Goal: Transaction & Acquisition: Purchase product/service

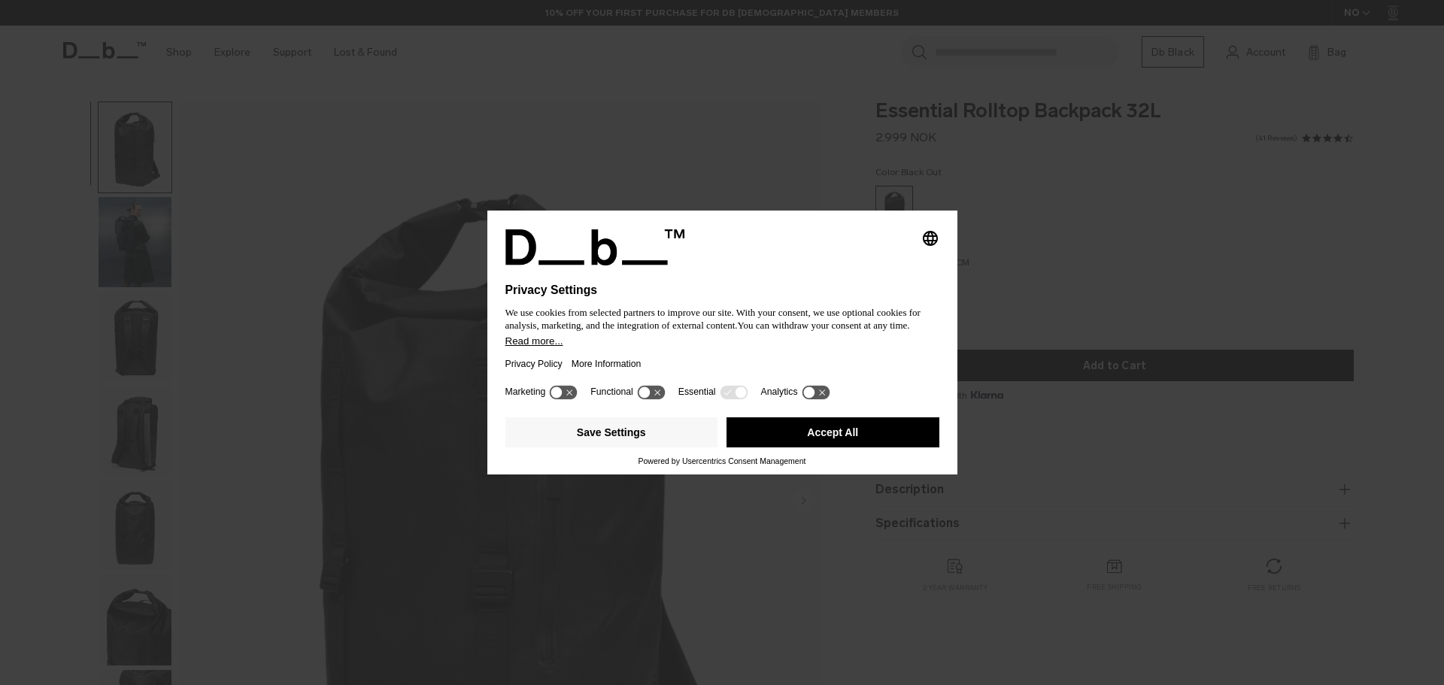
click at [844, 430] on button "Accept All" at bounding box center [833, 433] width 213 height 30
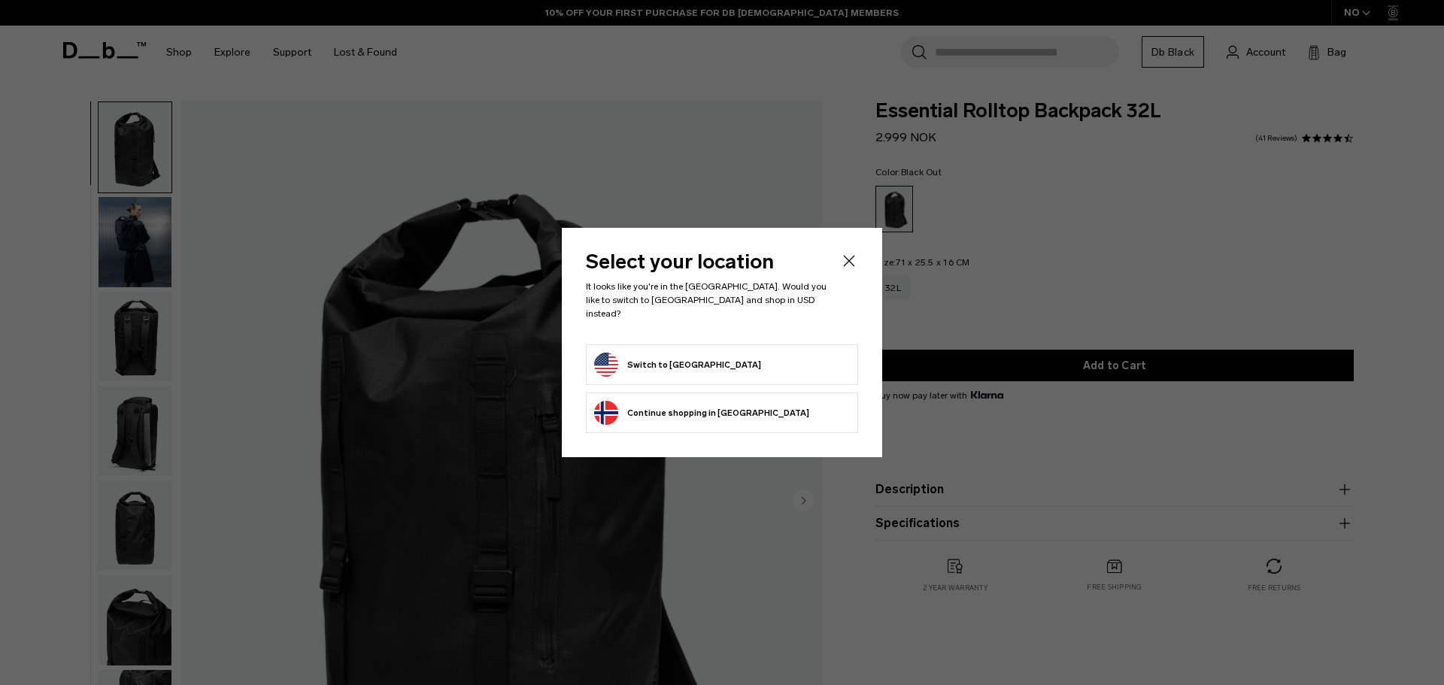
click at [691, 366] on button "Switch to [GEOGRAPHIC_DATA]" at bounding box center [677, 365] width 167 height 24
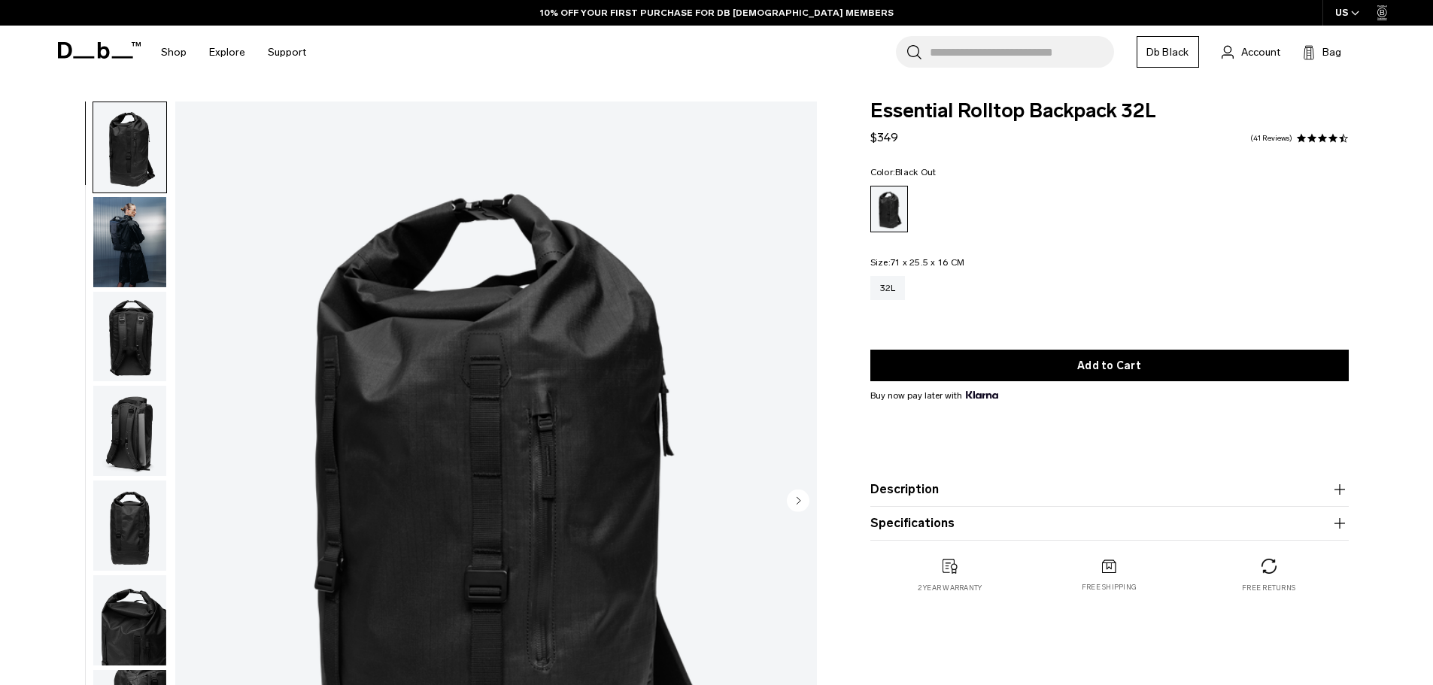
click at [129, 239] on img "button" at bounding box center [129, 242] width 73 height 90
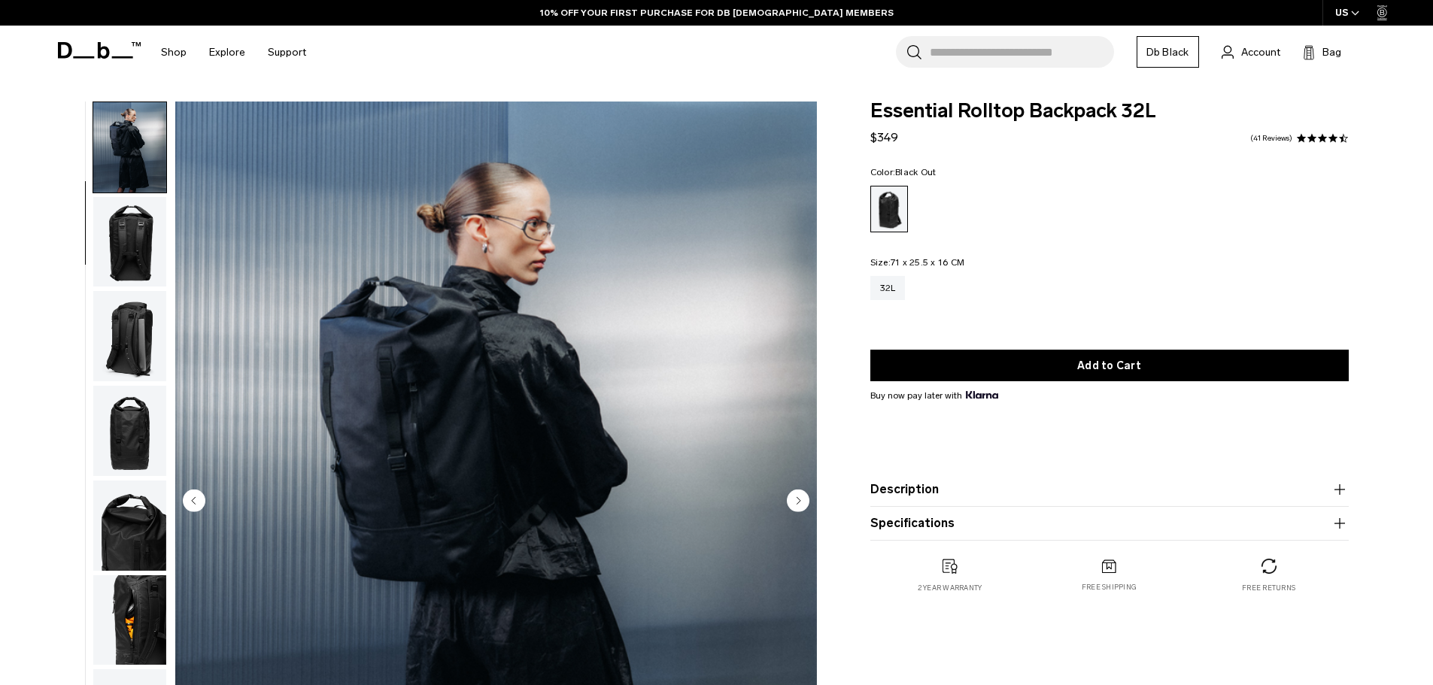
click at [129, 267] on img "button" at bounding box center [129, 242] width 73 height 90
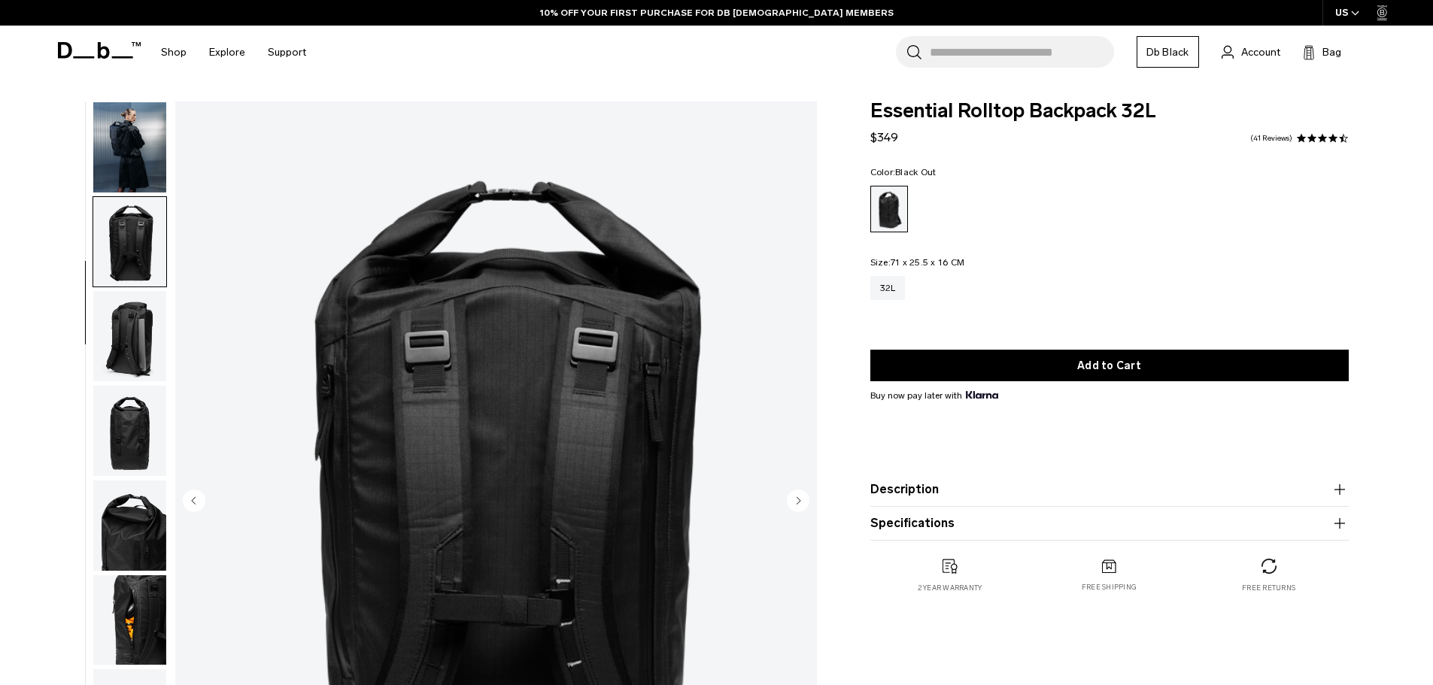
scroll to position [142, 0]
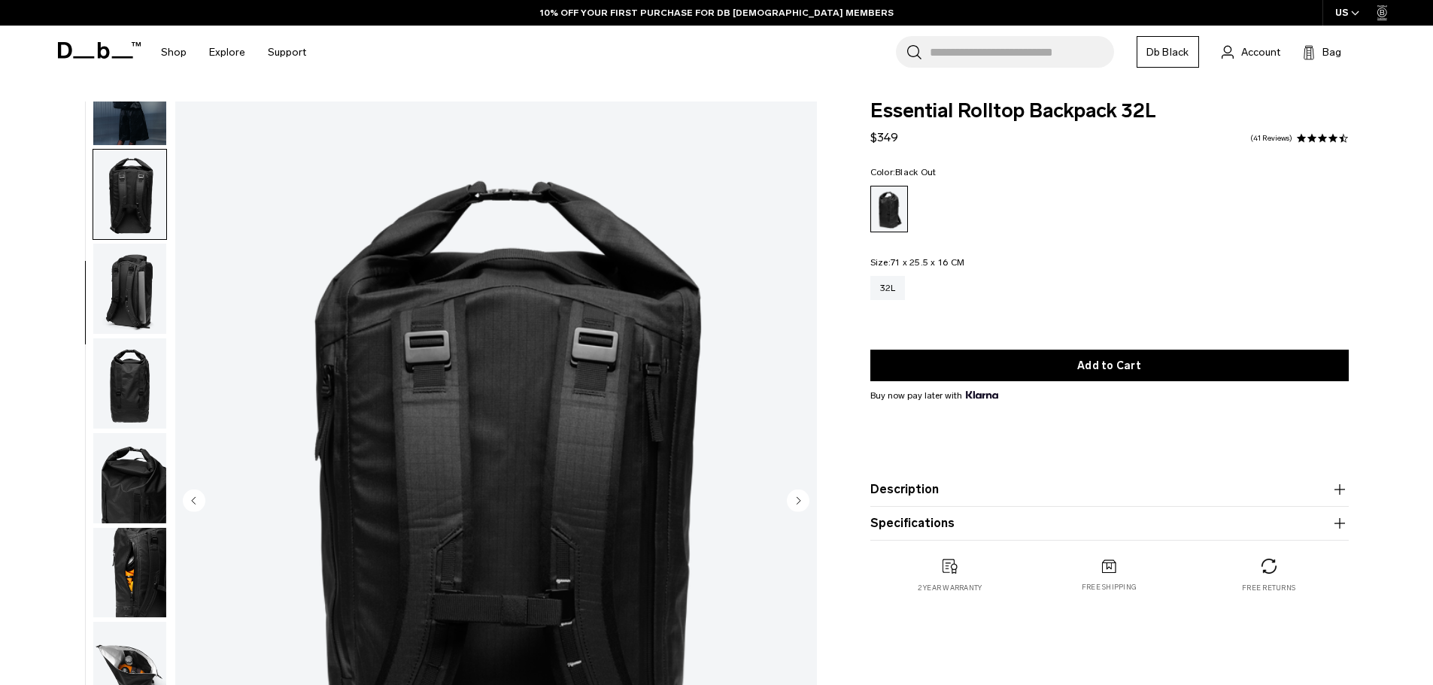
click at [130, 308] on img "button" at bounding box center [129, 289] width 73 height 90
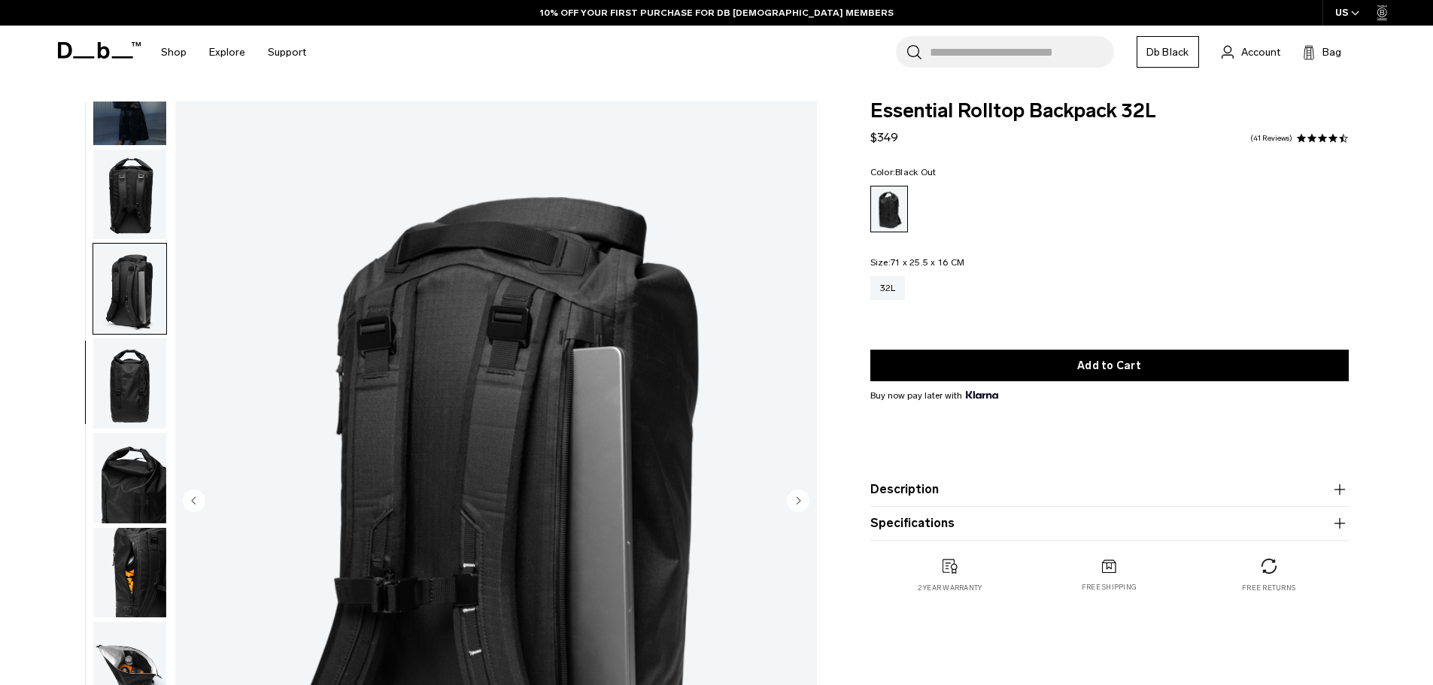
click at [132, 378] on img "button" at bounding box center [129, 384] width 73 height 90
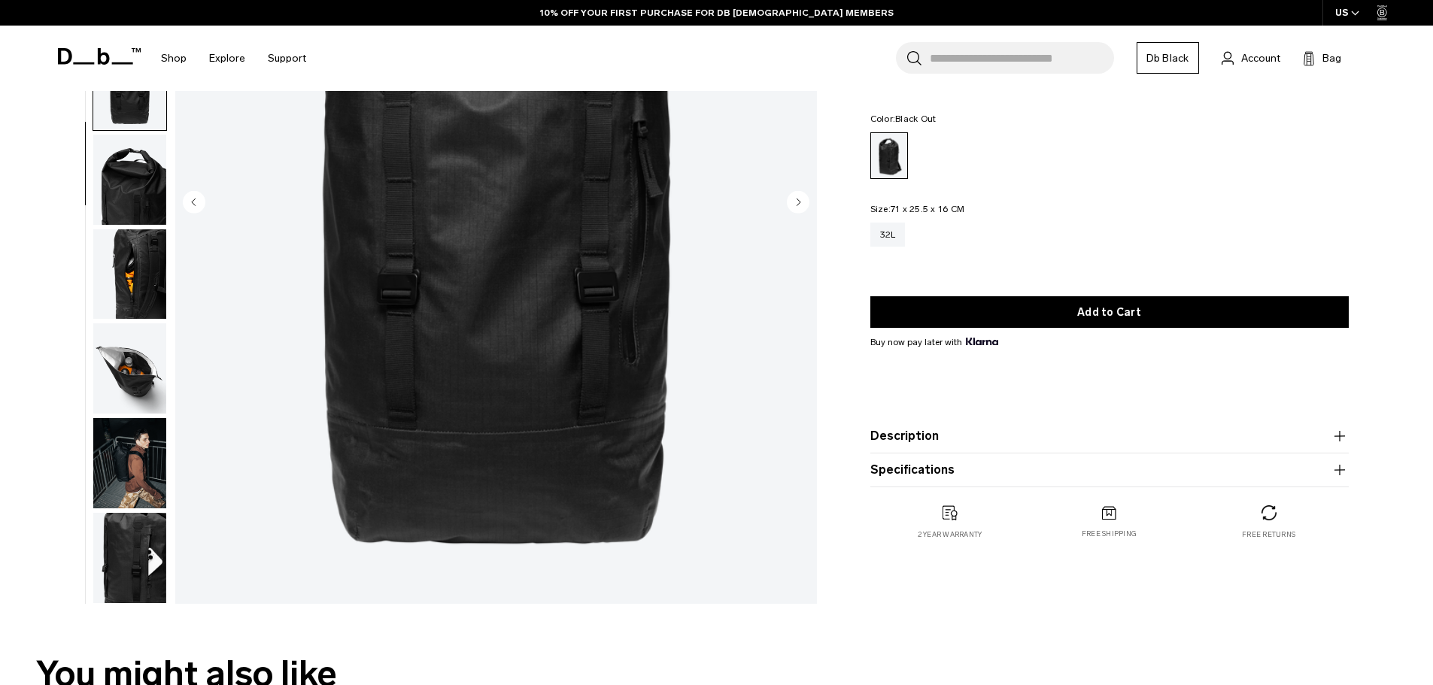
scroll to position [301, 0]
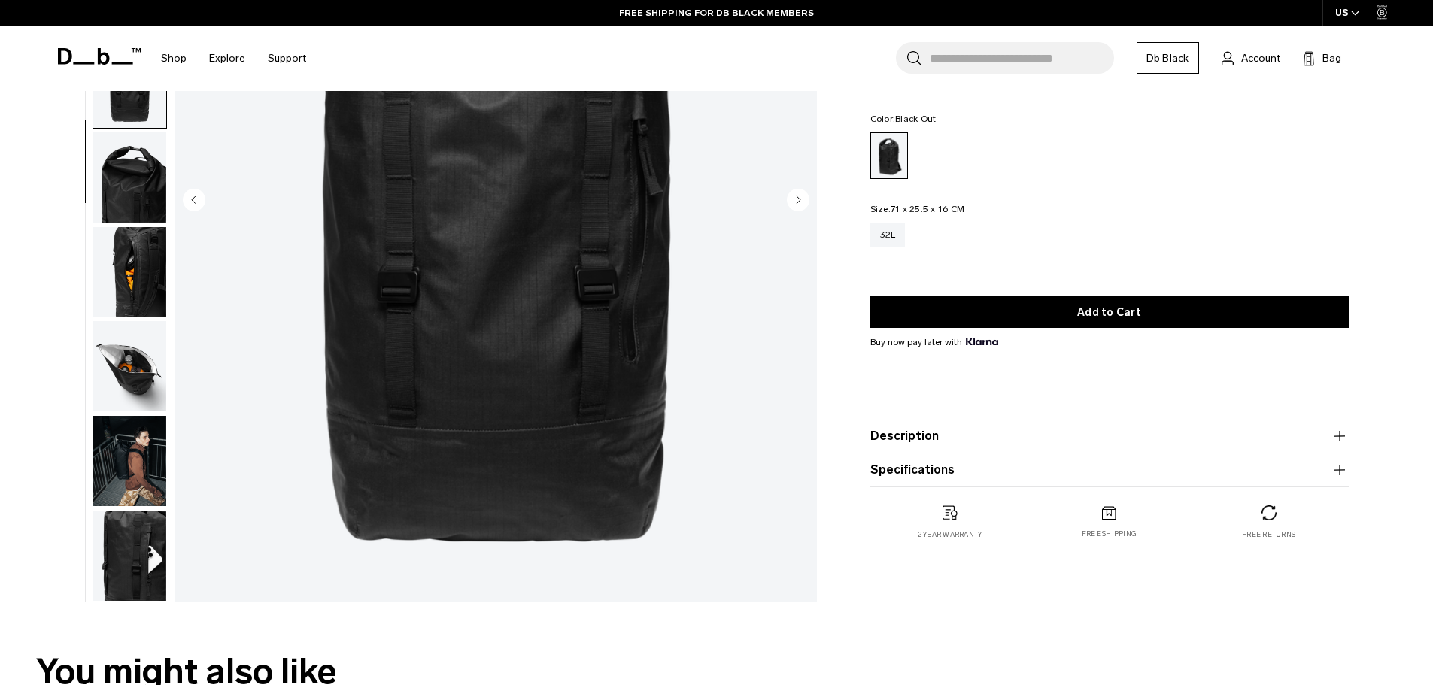
click at [144, 387] on img "button" at bounding box center [129, 366] width 73 height 90
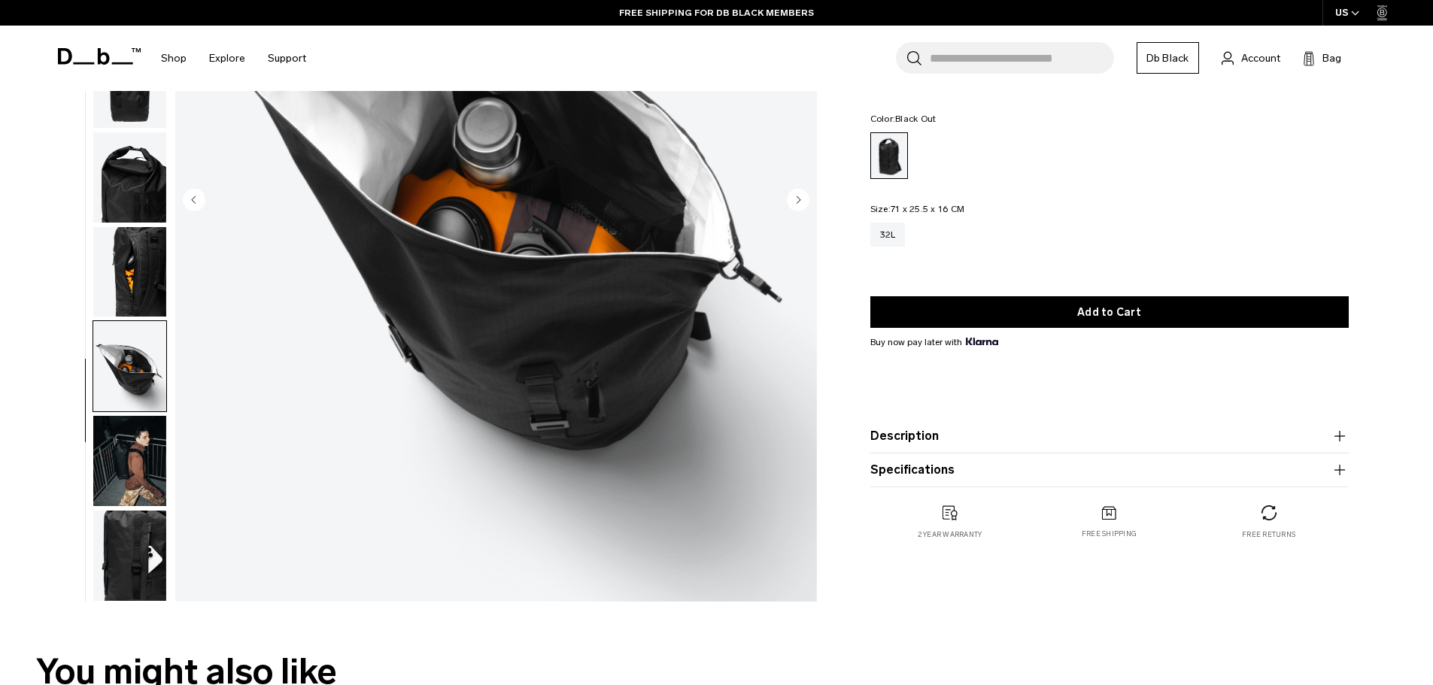
click at [135, 448] on img "button" at bounding box center [129, 461] width 73 height 90
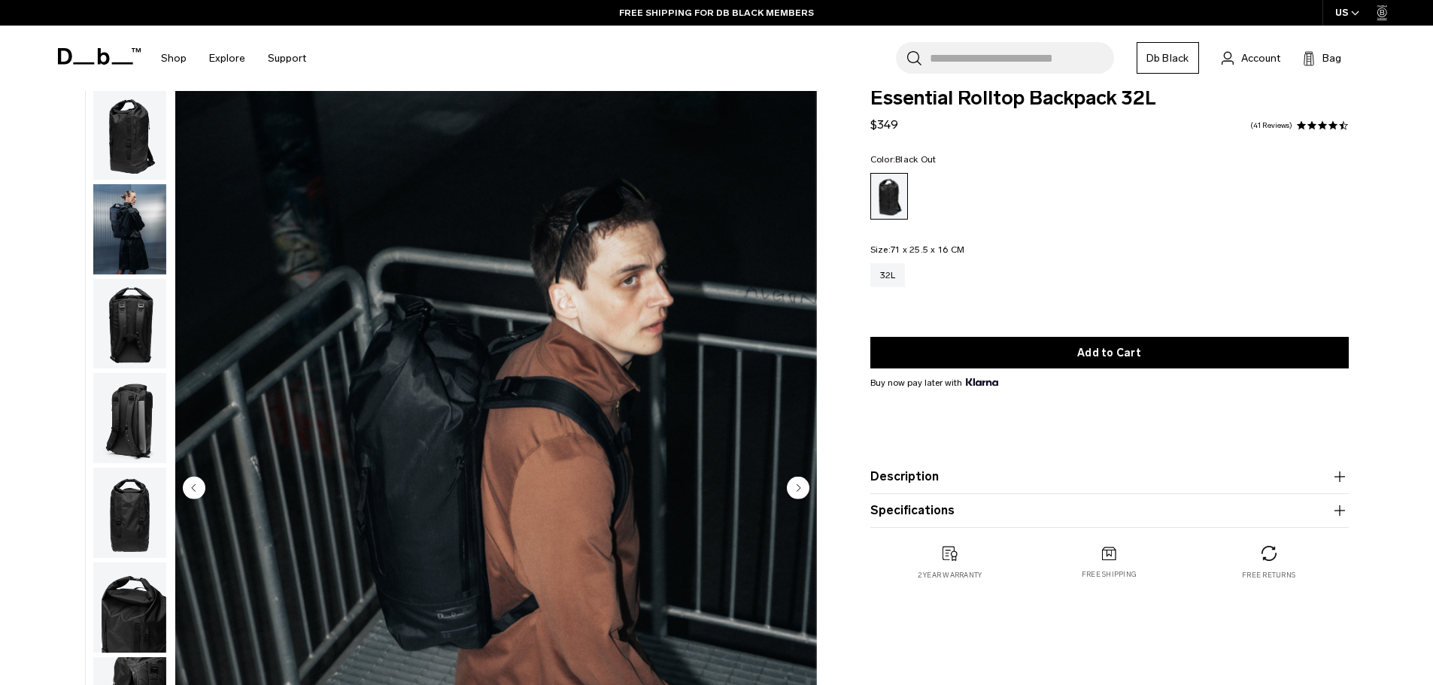
scroll to position [0, 0]
